Goal: Check status: Check status

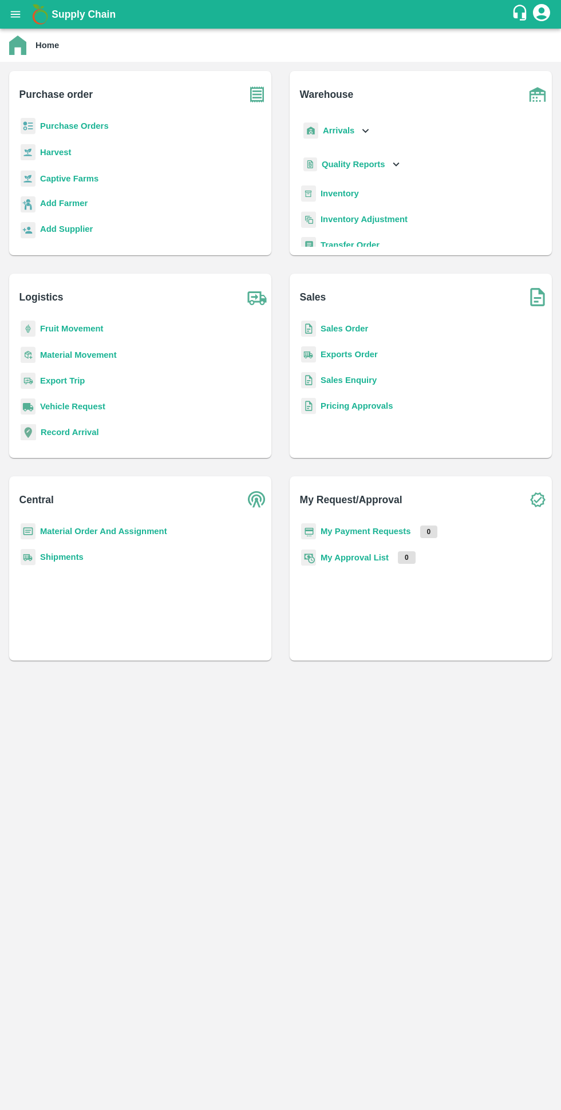
click at [383, 534] on b "My Payment Requests" at bounding box center [366, 531] width 90 height 9
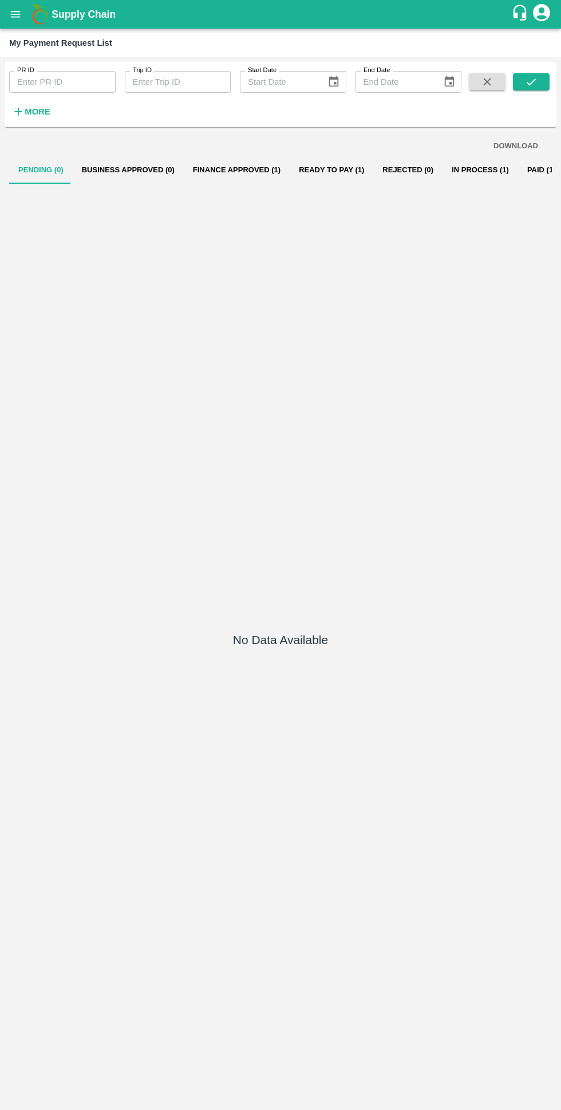
click at [330, 184] on button "Ready To Pay (1)" at bounding box center [332, 169] width 84 height 27
click at [442, 177] on button "In Process (1)" at bounding box center [480, 169] width 76 height 27
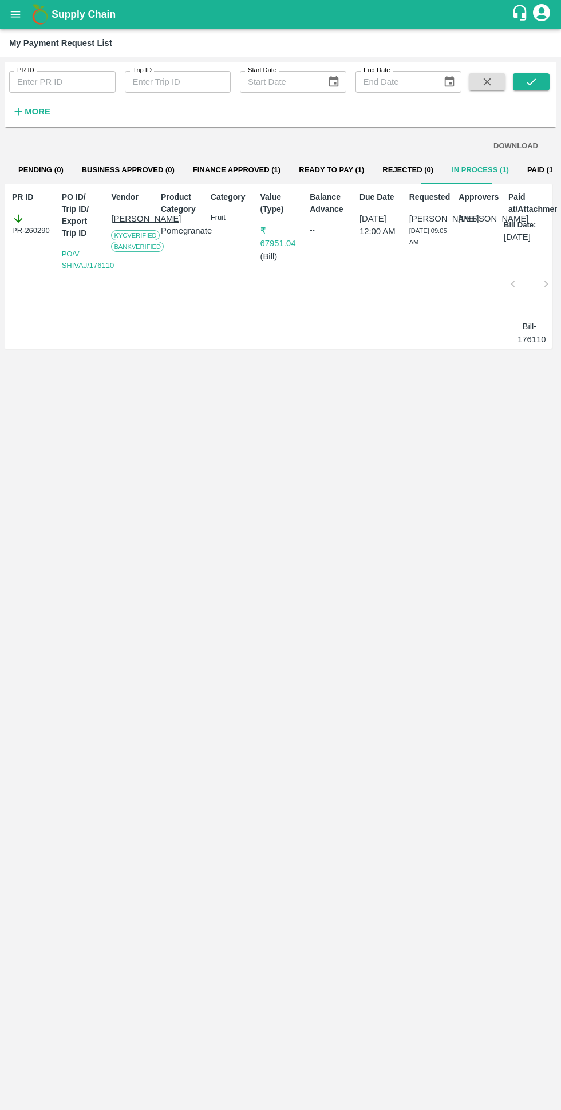
click at [343, 158] on button "Ready To Pay (1)" at bounding box center [332, 169] width 84 height 27
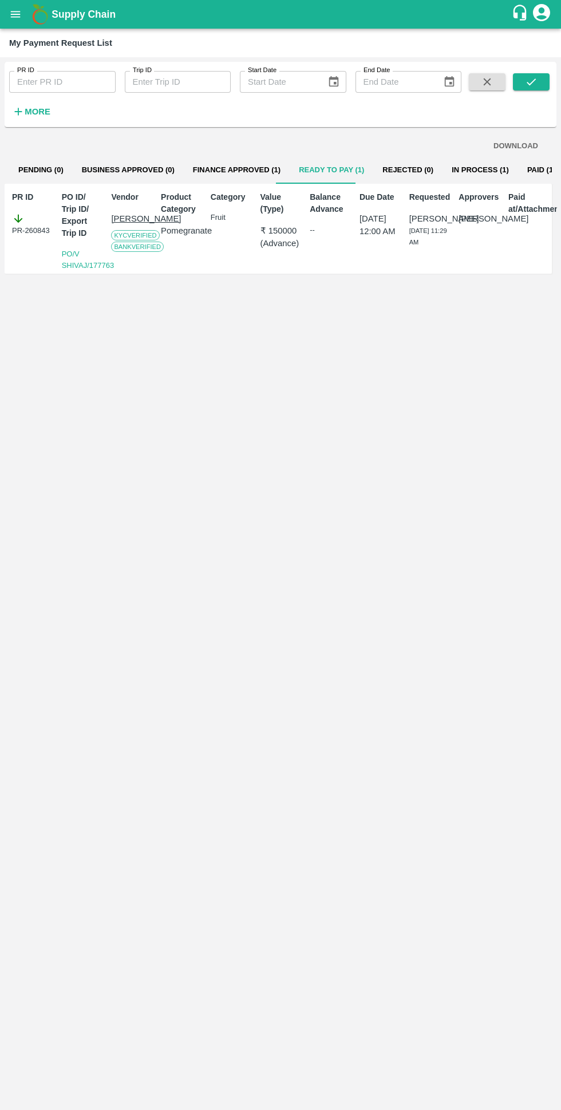
click at [232, 173] on button "Finance Approved (1)" at bounding box center [237, 169] width 106 height 27
